Goal: Task Accomplishment & Management: Use online tool/utility

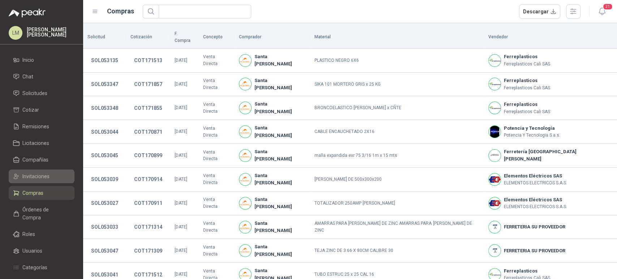
click at [39, 178] on span "Invitaciones" at bounding box center [35, 176] width 27 height 8
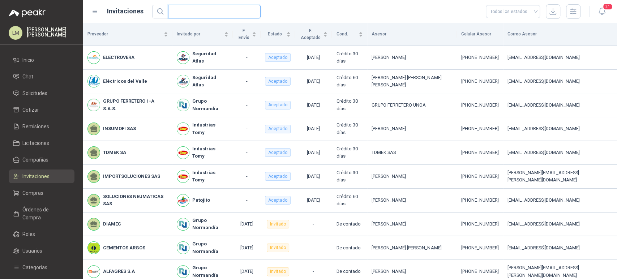
click at [199, 11] on input "text" at bounding box center [211, 11] width 78 height 13
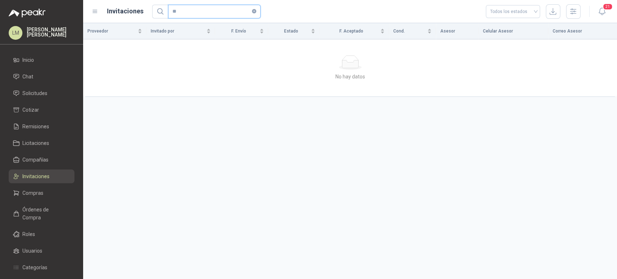
type input "*"
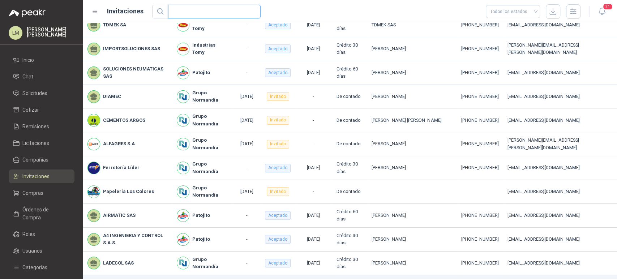
scroll to position [147, 0]
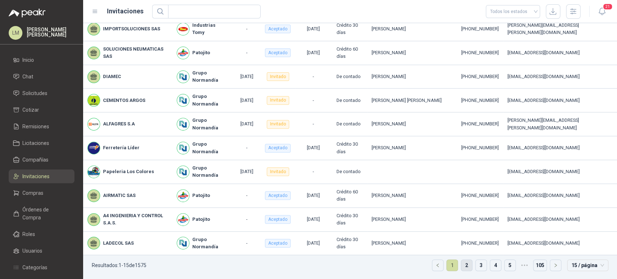
click at [461, 270] on link "2" at bounding box center [466, 265] width 11 height 11
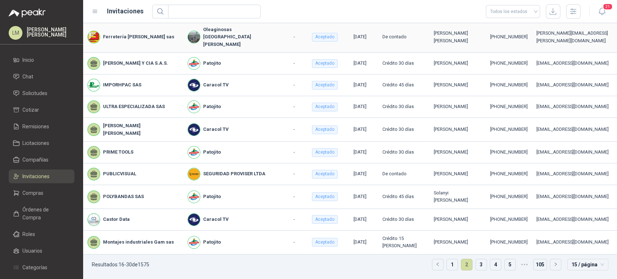
scroll to position [147, 0]
click at [41, 163] on span "Compañías" at bounding box center [35, 160] width 26 height 8
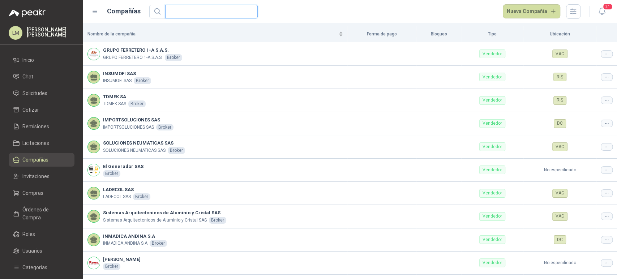
click at [188, 12] on input "text" at bounding box center [208, 11] width 78 height 13
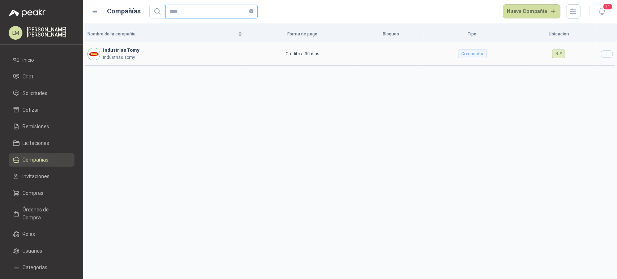
type input "****"
click at [602, 54] on div at bounding box center [607, 54] width 12 height 8
click at [580, 69] on span "Editar compañía" at bounding box center [587, 66] width 37 height 8
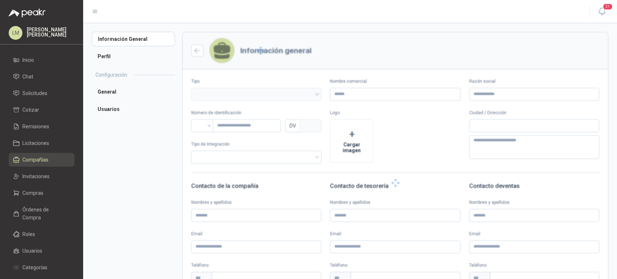
type input "**********"
type input "*********"
type input "*"
type textarea "**********"
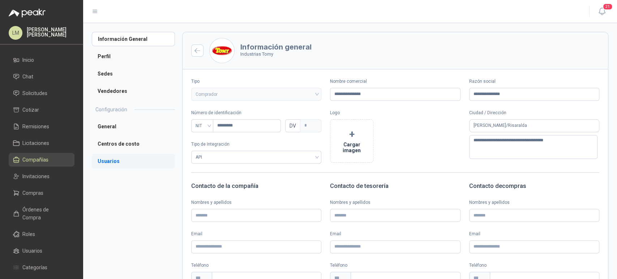
click at [110, 163] on li "Usuarios" at bounding box center [133, 161] width 83 height 14
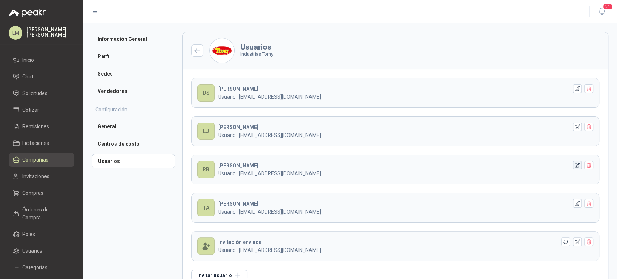
click at [575, 167] on icon "button" at bounding box center [577, 165] width 5 height 5
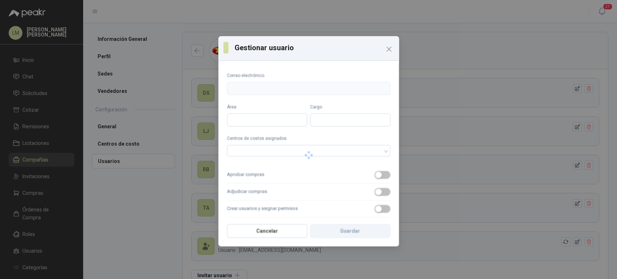
type input "**********"
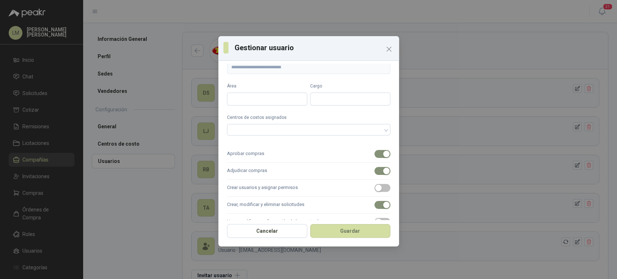
scroll to position [13, 0]
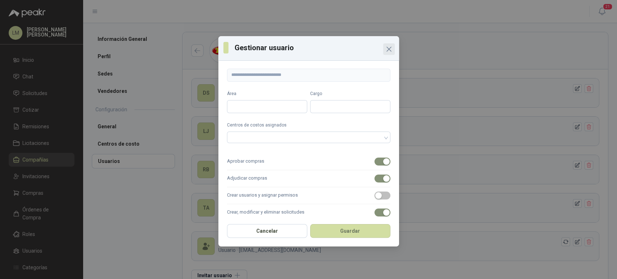
click at [386, 51] on icon "Close" at bounding box center [388, 49] width 9 height 9
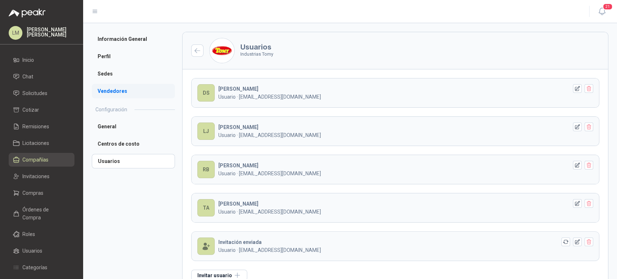
click at [116, 93] on li "Vendedores" at bounding box center [133, 91] width 83 height 14
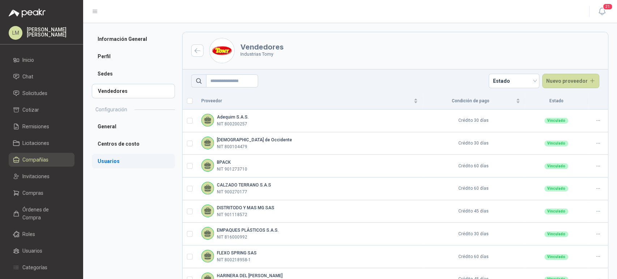
click at [105, 160] on li "Usuarios" at bounding box center [133, 161] width 83 height 14
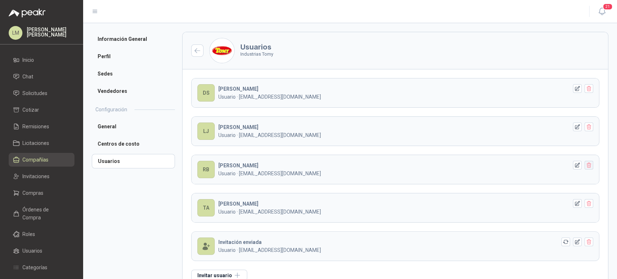
click at [586, 166] on icon "button" at bounding box center [589, 165] width 6 height 6
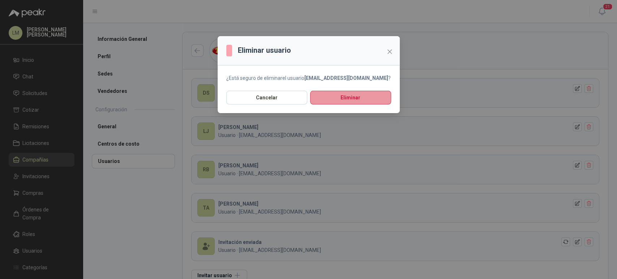
click at [338, 94] on button "Eliminar" at bounding box center [350, 98] width 81 height 14
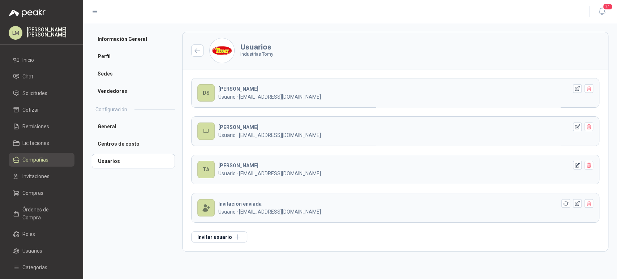
click at [31, 201] on ul "Inicio Chat Solicitudes Cotizar Remisiones Licitaciones Compañías Invitaciones …" at bounding box center [41, 190] width 83 height 274
click at [34, 195] on span "Compras" at bounding box center [32, 193] width 21 height 8
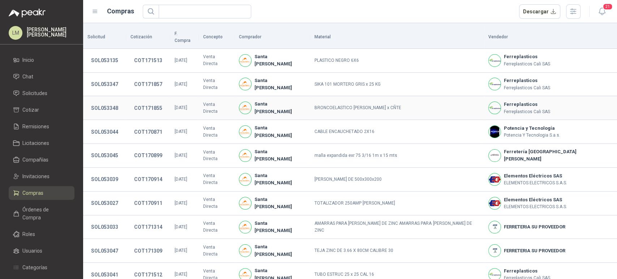
scroll to position [132, 0]
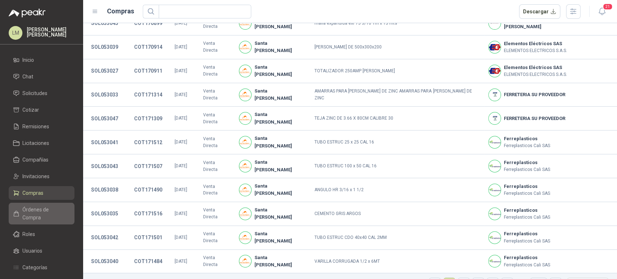
click at [21, 207] on li "Órdenes de Compra" at bounding box center [41, 214] width 57 height 16
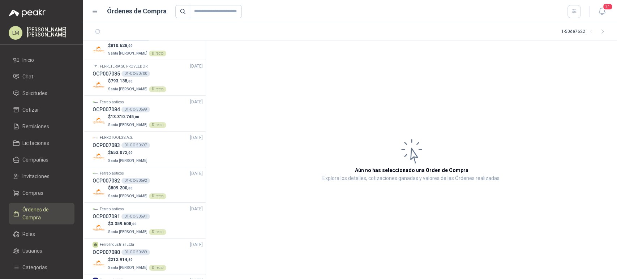
scroll to position [173, 0]
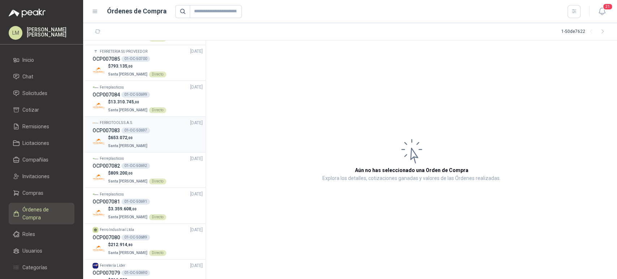
click at [143, 129] on div "01-OC-50697" at bounding box center [135, 131] width 29 height 6
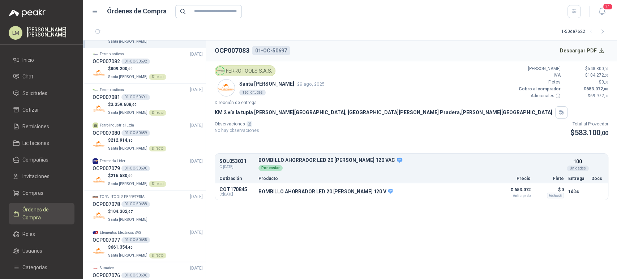
scroll to position [278, 0]
click at [141, 72] on p "Santa [PERSON_NAME] Directo" at bounding box center [137, 76] width 58 height 8
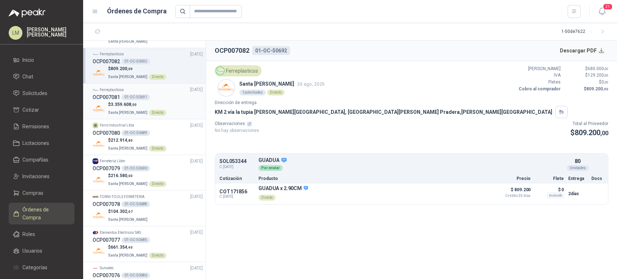
click at [137, 101] on p "$ 3.359.608 ,00" at bounding box center [137, 104] width 58 height 7
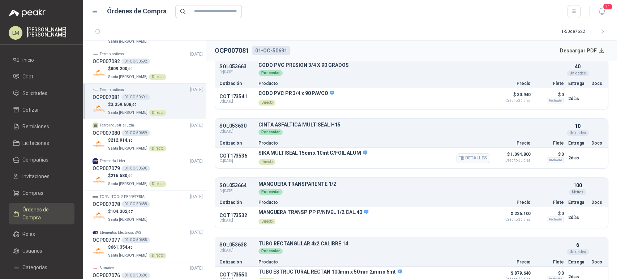
scroll to position [274, 0]
drag, startPoint x: 257, startPoint y: 150, endPoint x: 359, endPoint y: 155, distance: 101.6
click at [359, 155] on div "COT173536 C: [DATE] SIKA MULTISEAL 15cm x 10mt C/FOIL ALUM Directo Detalles $ 1…" at bounding box center [411, 157] width 393 height 21
click at [388, 153] on div "SIKA MULTISEAL 15cm x 10mt C/FOIL ALUM Directo Detalles" at bounding box center [374, 157] width 232 height 17
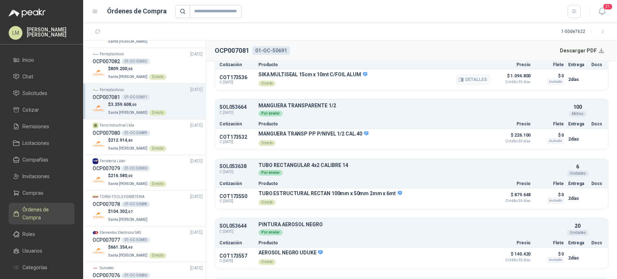
scroll to position [351, 0]
click at [127, 138] on span "212.914 ,80" at bounding box center [122, 140] width 22 height 5
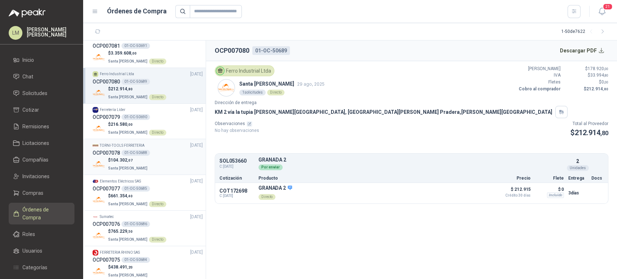
scroll to position [332, 0]
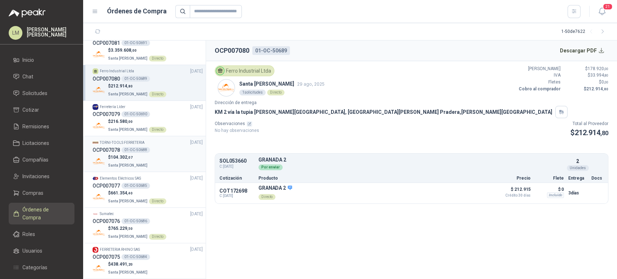
click at [138, 155] on p "$ 104.302 ,07" at bounding box center [128, 157] width 41 height 7
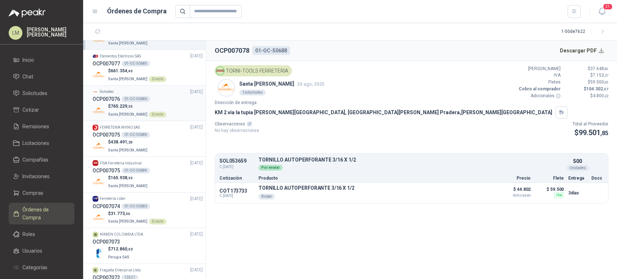
scroll to position [455, 0]
click at [131, 146] on p "Santa [PERSON_NAME]" at bounding box center [128, 149] width 41 height 8
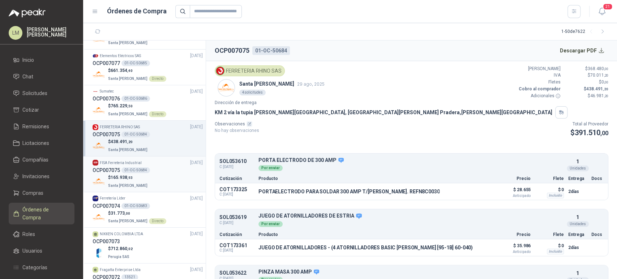
click at [136, 176] on p "$ 165.938 ,93" at bounding box center [128, 177] width 41 height 7
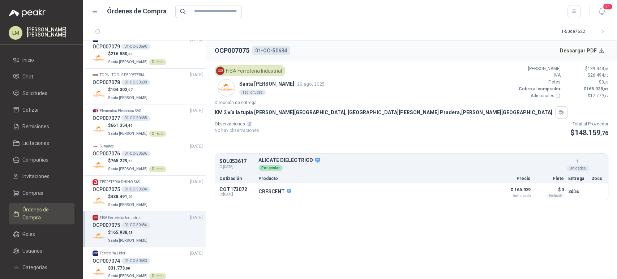
scroll to position [399, 0]
click at [120, 144] on div "Sumatec [DATE]" at bounding box center [148, 147] width 110 height 7
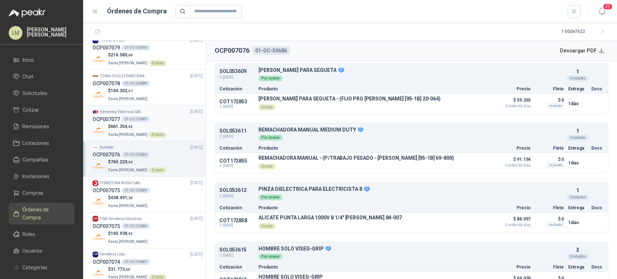
scroll to position [147, 0]
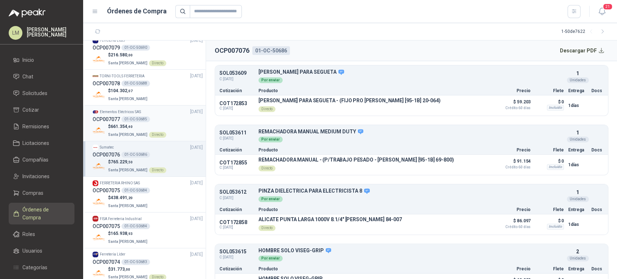
click at [130, 118] on div "01-OC-50685" at bounding box center [135, 119] width 29 height 6
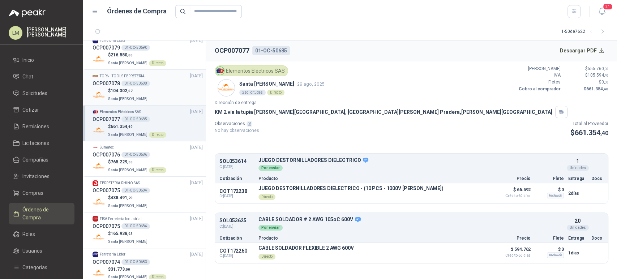
click at [139, 88] on p "$ 104.302 ,07" at bounding box center [128, 90] width 41 height 7
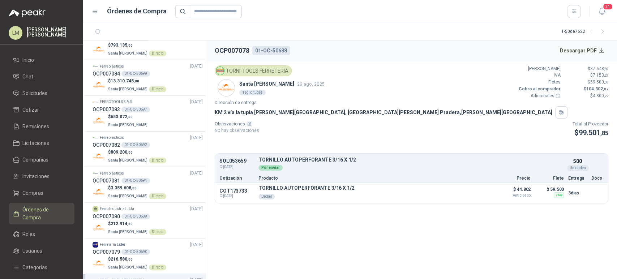
scroll to position [194, 0]
click at [133, 114] on p "$ 653.072 ,00" at bounding box center [128, 117] width 41 height 7
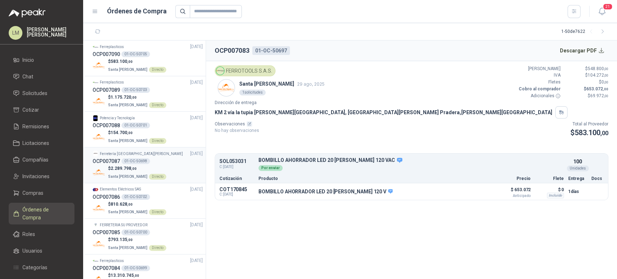
click at [131, 169] on span ",00" at bounding box center [133, 169] width 5 height 4
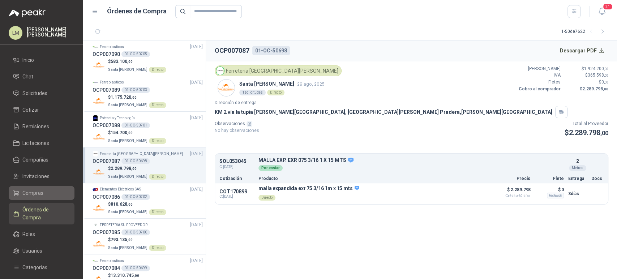
click at [36, 193] on span "Compras" at bounding box center [32, 193] width 21 height 8
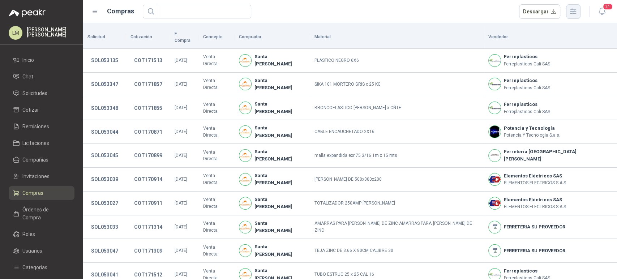
click at [571, 10] on icon "button" at bounding box center [573, 11] width 8 height 8
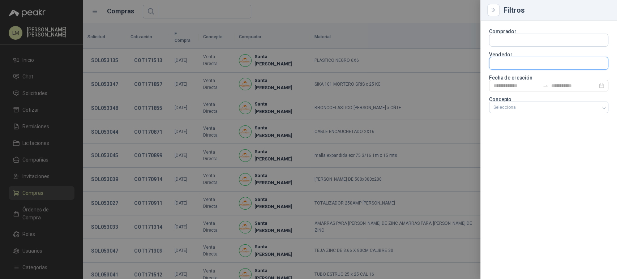
click at [516, 46] on input "text" at bounding box center [548, 40] width 119 height 12
type input "*****"
click at [509, 84] on span "NIT : 901109730" at bounding box center [519, 83] width 26 height 4
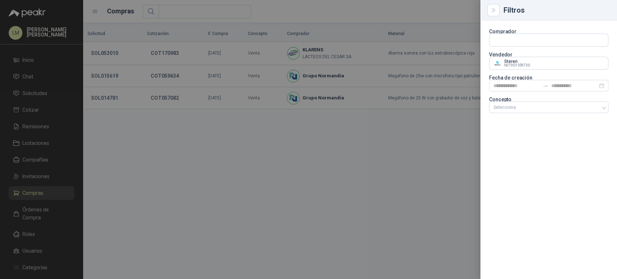
click at [344, 13] on div at bounding box center [308, 139] width 617 height 279
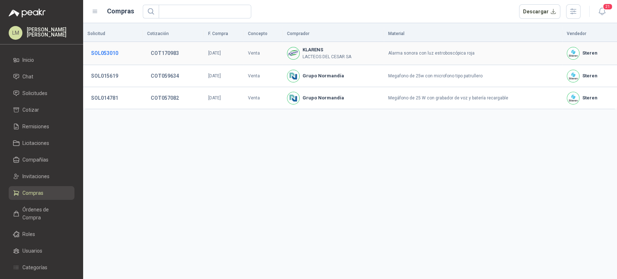
click at [108, 54] on button "SOL053010" at bounding box center [104, 53] width 34 height 13
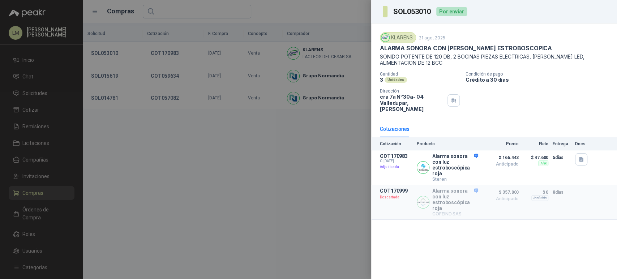
click at [307, 56] on div at bounding box center [308, 139] width 617 height 279
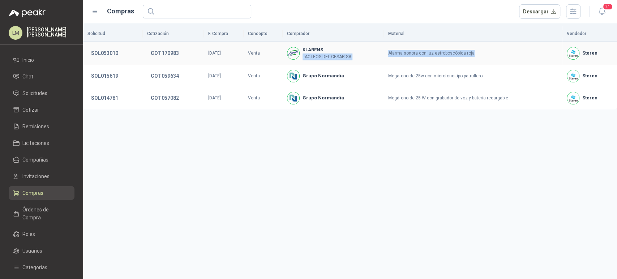
drag, startPoint x: 387, startPoint y: 53, endPoint x: 475, endPoint y: 50, distance: 87.5
click at [475, 50] on tr "SOL053010 COT170983 [DATE] Venta KLARENS LACTEOS DEL [PERSON_NAME] SA Alarma so…" at bounding box center [350, 53] width 534 height 23
click at [475, 50] on td "Alarma sonora con luz estroboscópica roja" at bounding box center [473, 53] width 178 height 23
drag, startPoint x: 392, startPoint y: 51, endPoint x: 476, endPoint y: 57, distance: 83.6
click at [476, 57] on td "Alarma sonora con luz estroboscópica roja" at bounding box center [473, 53] width 178 height 23
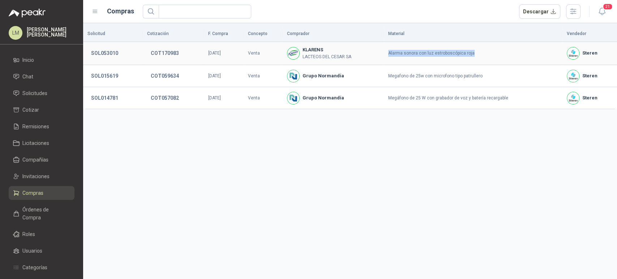
copy td "Alarma sonora con luz estroboscópica roja"
click at [110, 52] on button "SOL053010" at bounding box center [104, 53] width 34 height 13
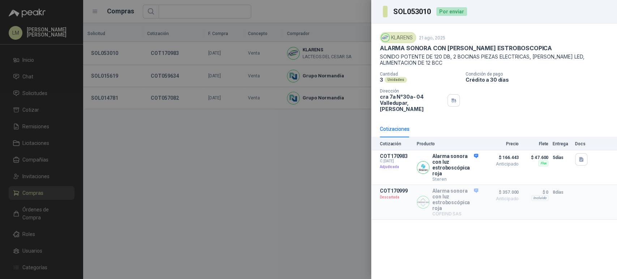
click at [114, 137] on div at bounding box center [308, 139] width 617 height 279
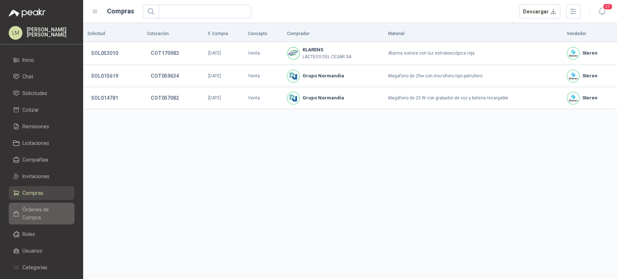
click at [33, 203] on link "Órdenes de Compra" at bounding box center [42, 214] width 66 height 22
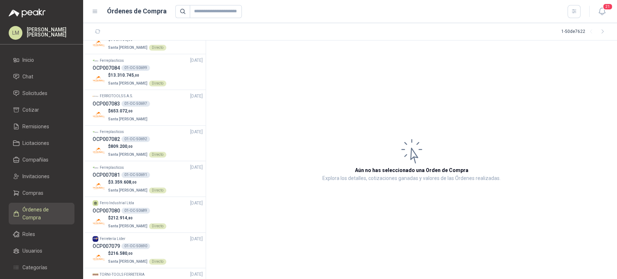
scroll to position [201, 0]
click at [140, 79] on p "Santa [PERSON_NAME] Directo" at bounding box center [137, 82] width 58 height 8
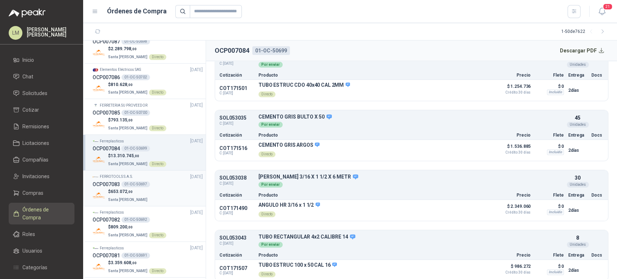
scroll to position [114, 0]
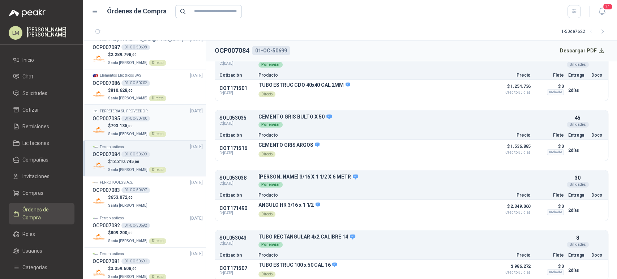
click at [130, 119] on div "01-OC-50700" at bounding box center [135, 119] width 29 height 6
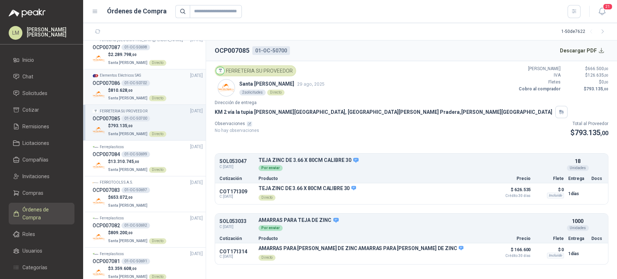
click at [144, 84] on div "01-OC-50702" at bounding box center [135, 83] width 29 height 6
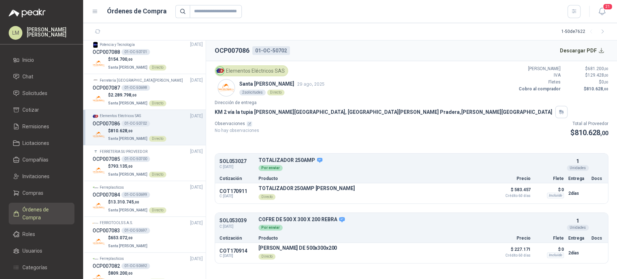
scroll to position [70, 0]
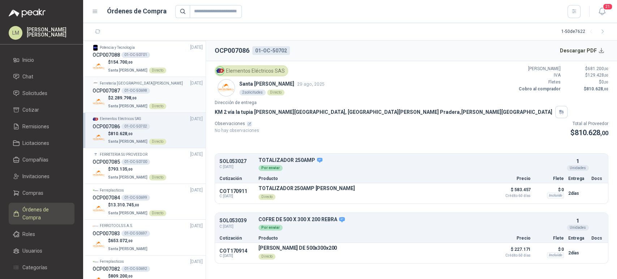
click at [140, 97] on p "$ 2.289.798 ,00" at bounding box center [137, 98] width 58 height 7
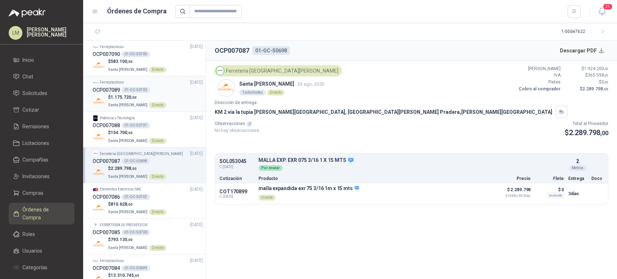
click at [138, 86] on div "OCP007089 01-OC-50703" at bounding box center [148, 90] width 110 height 8
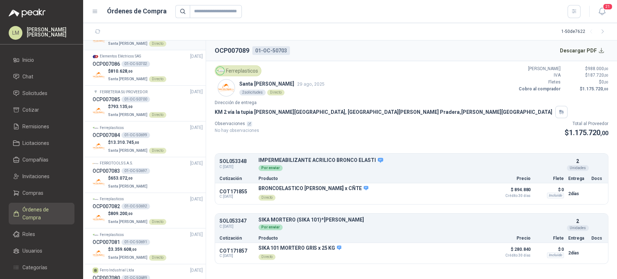
scroll to position [134, 0]
click at [144, 178] on div "$ 653.072 ,00 Santa [PERSON_NAME]" at bounding box center [148, 181] width 110 height 15
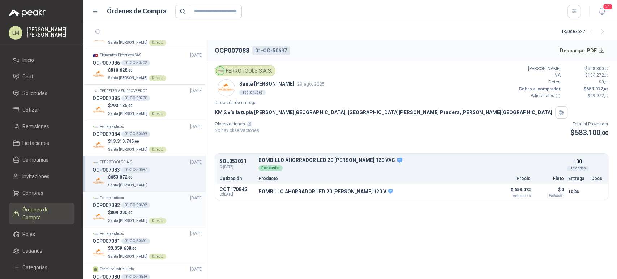
click at [139, 219] on span "Santa [PERSON_NAME]" at bounding box center [127, 221] width 39 height 4
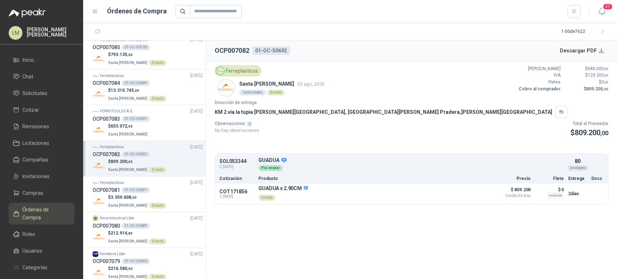
scroll to position [198, 0]
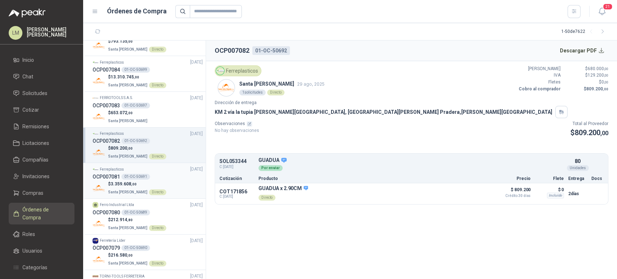
click at [145, 181] on p "$ 3.359.608 ,00" at bounding box center [137, 184] width 58 height 7
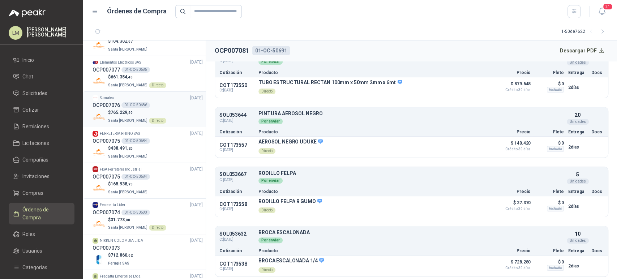
scroll to position [448, 0]
click at [119, 181] on p "$ 165.938 ,93" at bounding box center [128, 184] width 41 height 7
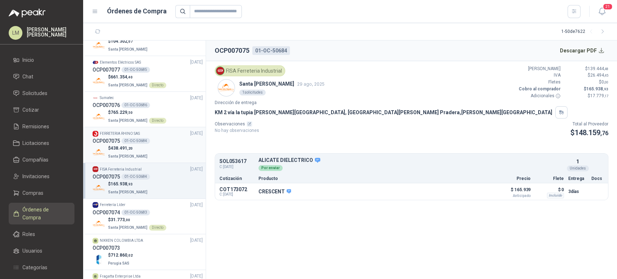
click at [150, 145] on div "$ 438.491 ,20 Santa [PERSON_NAME]" at bounding box center [148, 152] width 110 height 15
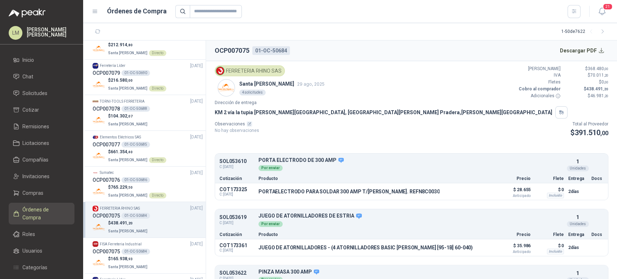
scroll to position [342, 0]
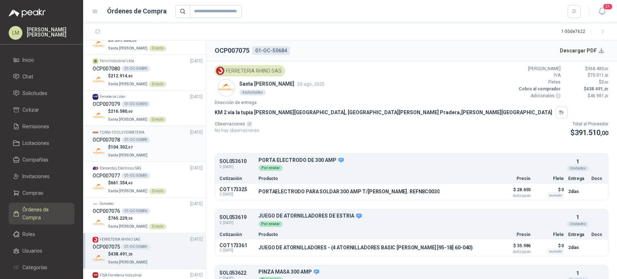
click at [140, 141] on div "01-OC-50688" at bounding box center [135, 140] width 29 height 6
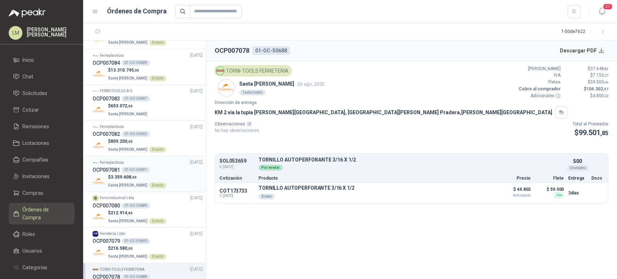
scroll to position [202, 0]
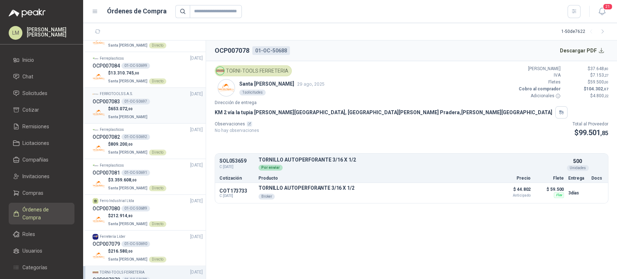
click at [142, 101] on div "01-OC-50697" at bounding box center [135, 102] width 29 height 6
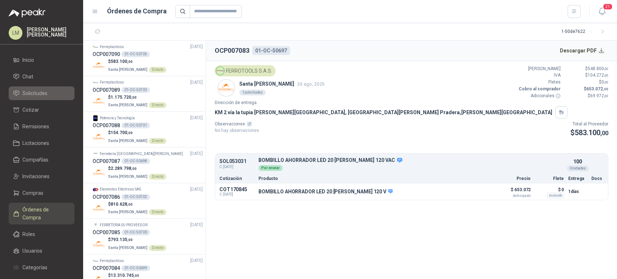
click at [34, 92] on span "Solicitudes" at bounding box center [34, 93] width 25 height 8
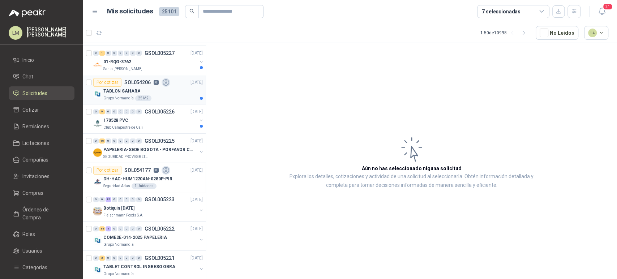
scroll to position [173, 0]
click at [138, 117] on div "170528 PVC" at bounding box center [150, 120] width 94 height 9
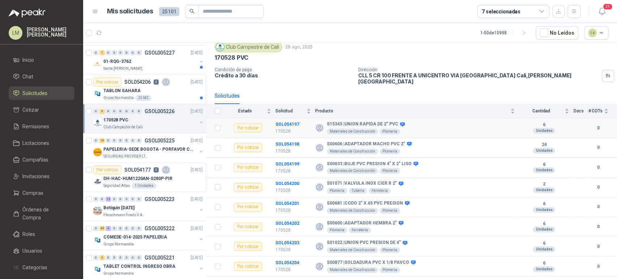
scroll to position [35, 0]
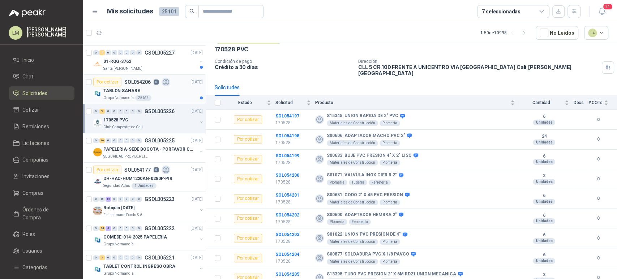
click at [128, 85] on div "Por cotizar SOL054206 0" at bounding box center [131, 82] width 77 height 9
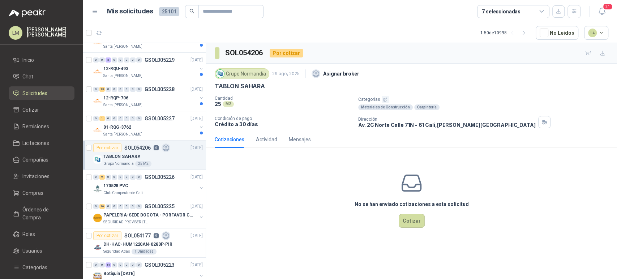
scroll to position [77, 0]
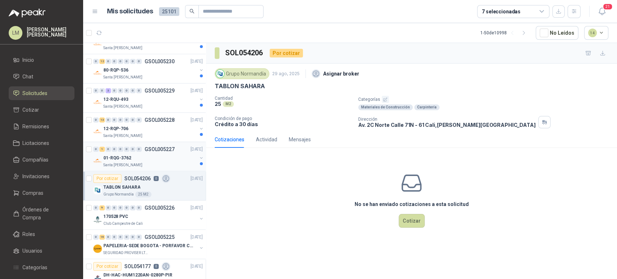
click at [128, 157] on p "01-RQG-3762" at bounding box center [117, 158] width 28 height 7
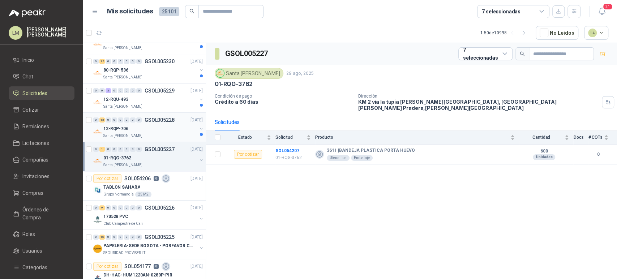
click at [153, 127] on div "12-RQP-706" at bounding box center [150, 128] width 94 height 9
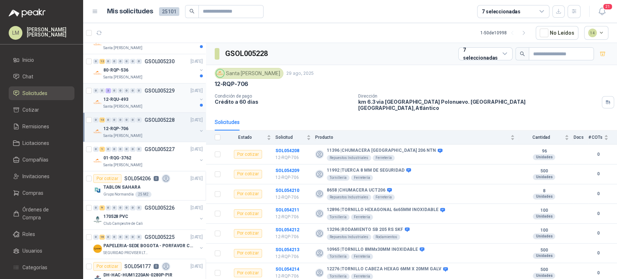
click at [141, 100] on div "12-RQU-493" at bounding box center [150, 99] width 94 height 9
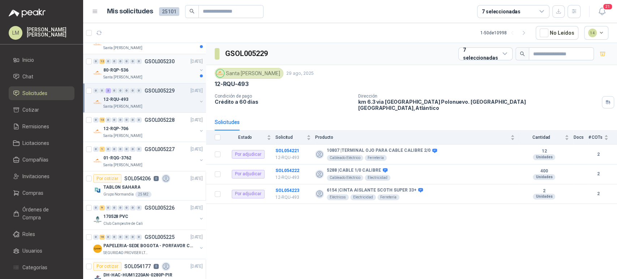
click at [152, 67] on div "80-RQP-536" at bounding box center [150, 70] width 94 height 9
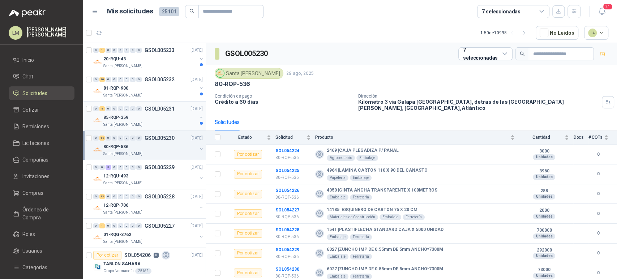
click at [136, 113] on div "85-RQP-359" at bounding box center [150, 117] width 94 height 9
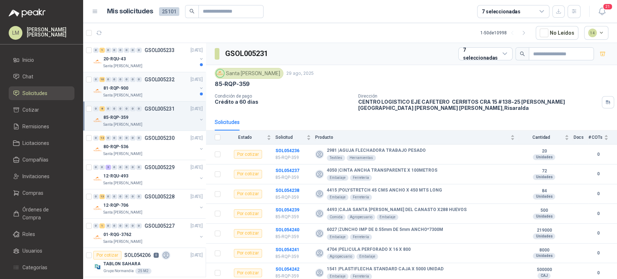
click at [147, 84] on div "81-RQP-900" at bounding box center [150, 88] width 94 height 9
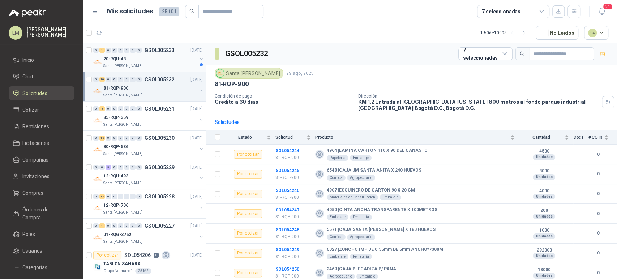
click at [133, 65] on p "Santa [PERSON_NAME]" at bounding box center [122, 66] width 39 height 6
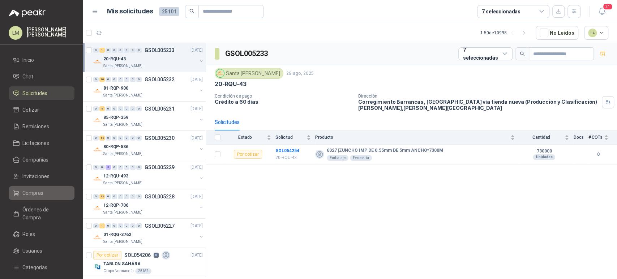
click at [39, 194] on span "Compras" at bounding box center [32, 193] width 21 height 8
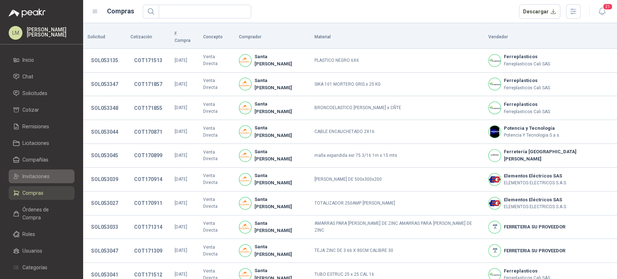
click at [35, 170] on link "Invitaciones" at bounding box center [42, 176] width 66 height 14
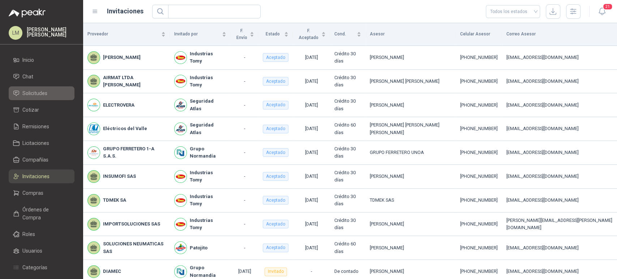
click at [46, 93] on span "Solicitudes" at bounding box center [34, 93] width 25 height 8
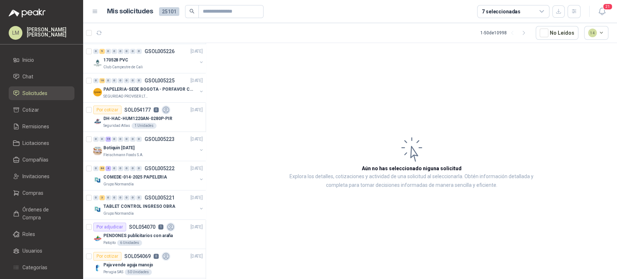
scroll to position [289, 0]
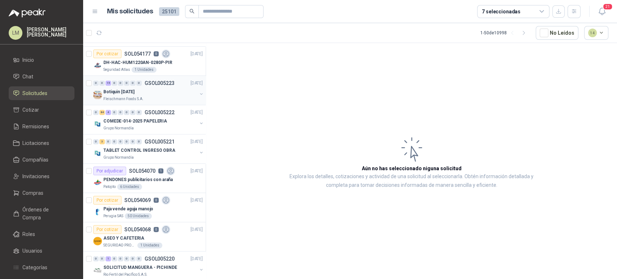
click at [145, 98] on div "Fleischmann Foods S.A." at bounding box center [150, 99] width 94 height 6
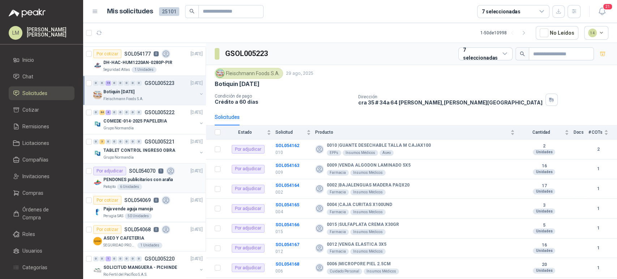
click at [142, 176] on p "PENDONES publicitarios con araña" at bounding box center [137, 179] width 69 height 7
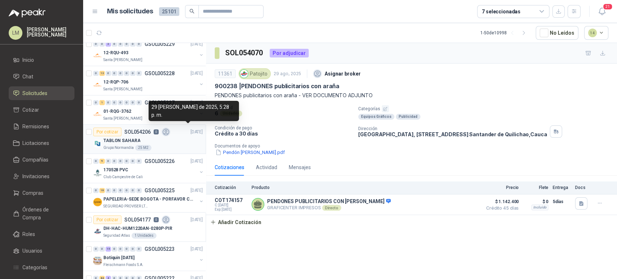
scroll to position [121, 0]
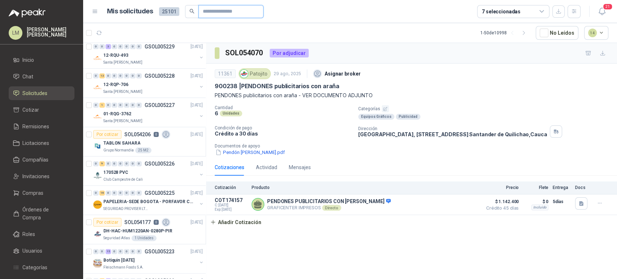
click at [225, 17] on input "text" at bounding box center [228, 11] width 51 height 12
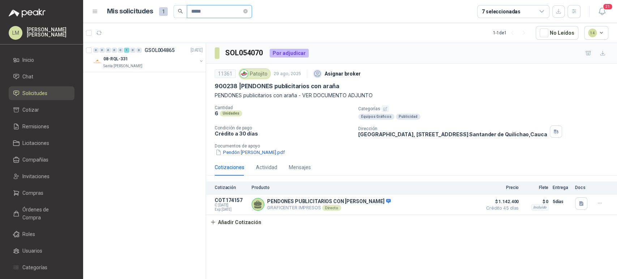
scroll to position [0, 0]
type input "*****"
click at [198, 57] on div "08-RQL-331 Santa [PERSON_NAME]" at bounding box center [148, 62] width 111 height 14
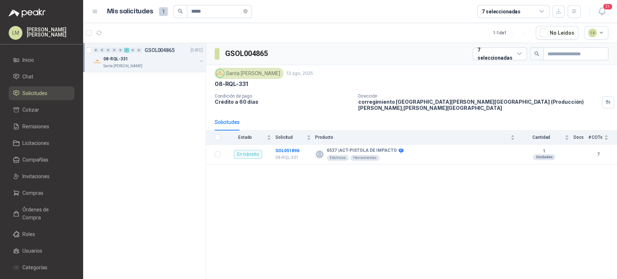
click at [200, 60] on button "button" at bounding box center [201, 61] width 6 height 6
click at [146, 94] on div "1 Unidades 08-RQL-331" at bounding box center [152, 96] width 102 height 6
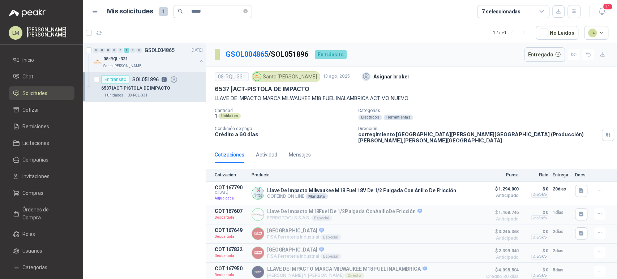
scroll to position [35, 0]
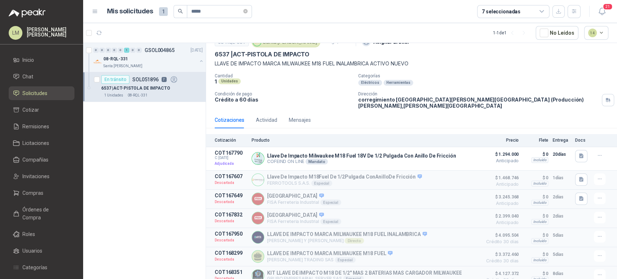
click at [335, 138] on p "Producto" at bounding box center [364, 140] width 227 height 5
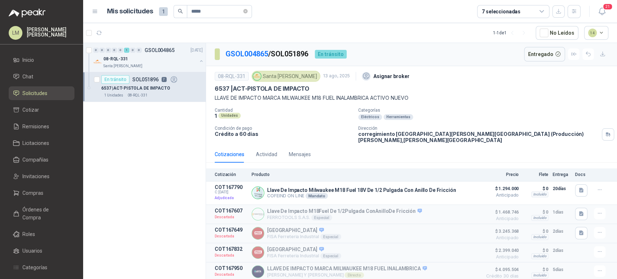
scroll to position [0, 0]
click at [266, 151] on div "Actividad" at bounding box center [266, 155] width 21 height 8
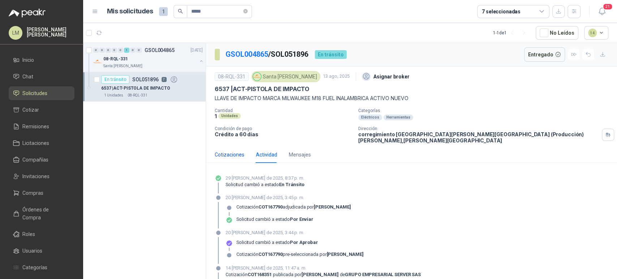
click at [230, 152] on div "Cotizaciones" at bounding box center [230, 155] width 30 height 8
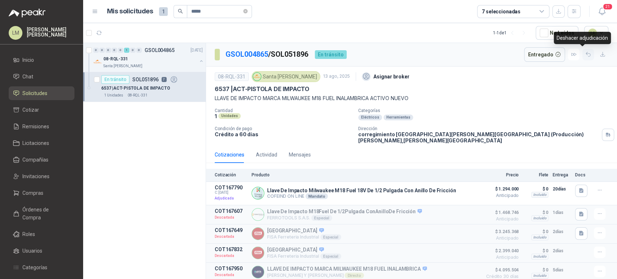
click at [585, 57] on button "button" at bounding box center [588, 55] width 12 height 12
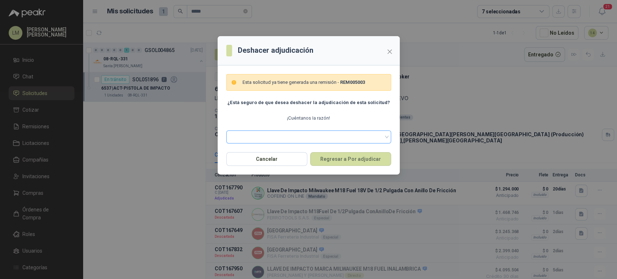
click at [339, 141] on span at bounding box center [309, 137] width 156 height 11
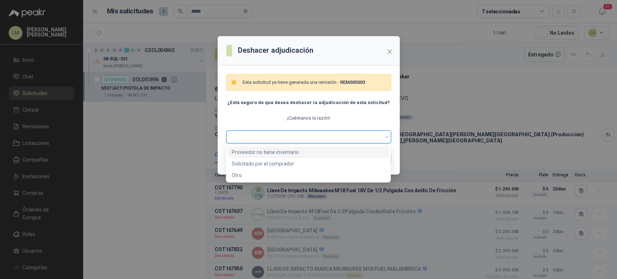
click at [269, 152] on div "Proveedor no tiene inventario" at bounding box center [308, 152] width 153 height 8
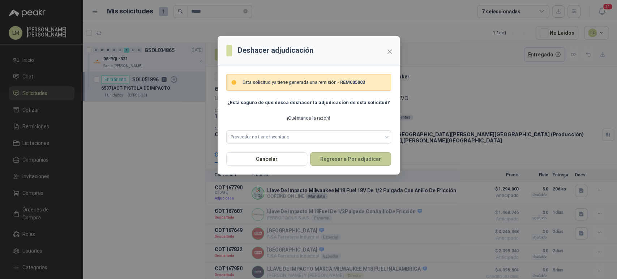
click at [355, 163] on button "Regresar a Por adjudicar" at bounding box center [350, 159] width 81 height 14
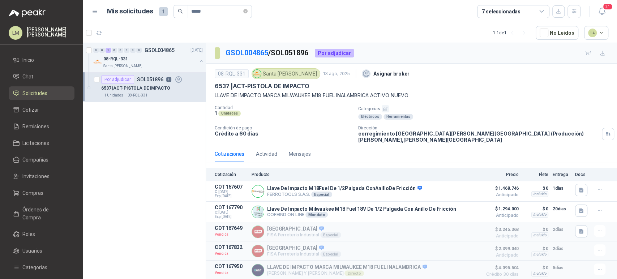
click at [119, 169] on div "0 0 1 0 0 0 0 0 GSOL004865 [DATE] 08-RQL-331 Santa [PERSON_NAME] Por adjudicar …" at bounding box center [144, 162] width 123 height 238
click at [309, 52] on p "GSOL004865 / SOL051896" at bounding box center [266, 52] width 83 height 11
drag, startPoint x: 313, startPoint y: 52, endPoint x: 275, endPoint y: 53, distance: 38.0
click at [275, 53] on p "GSOL004865 / SOL051896" at bounding box center [266, 52] width 83 height 11
copy p "SOL051896"
